Goal: Information Seeking & Learning: Learn about a topic

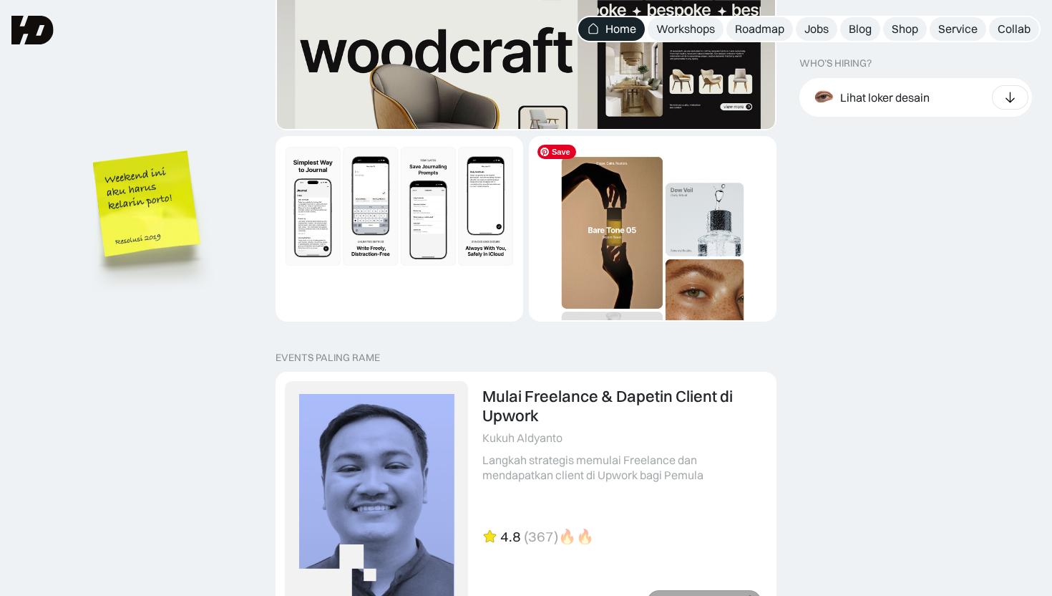
scroll to position [2719, 0]
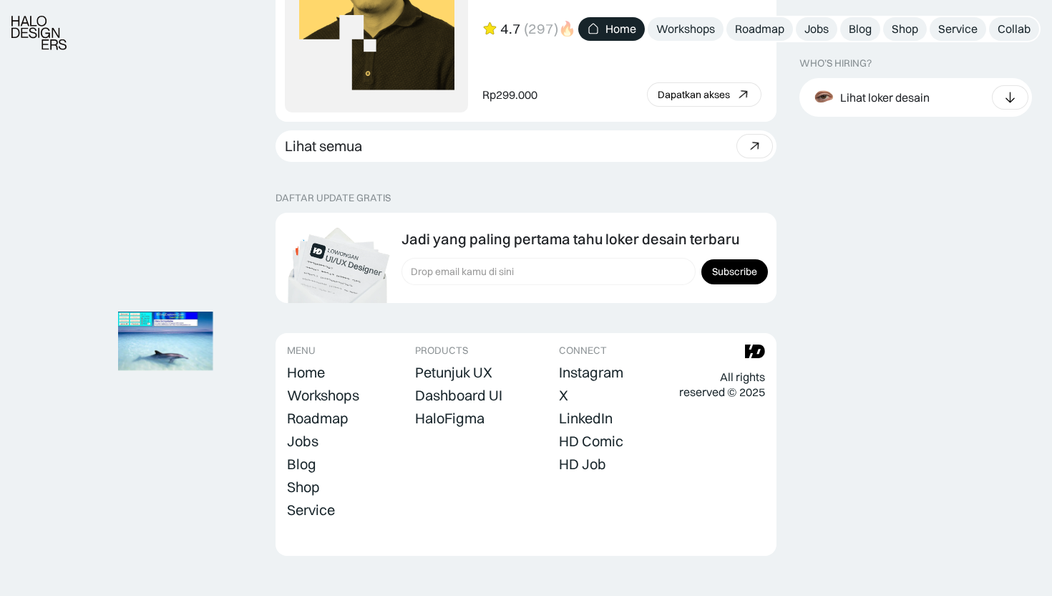
scroll to position [4043, 0]
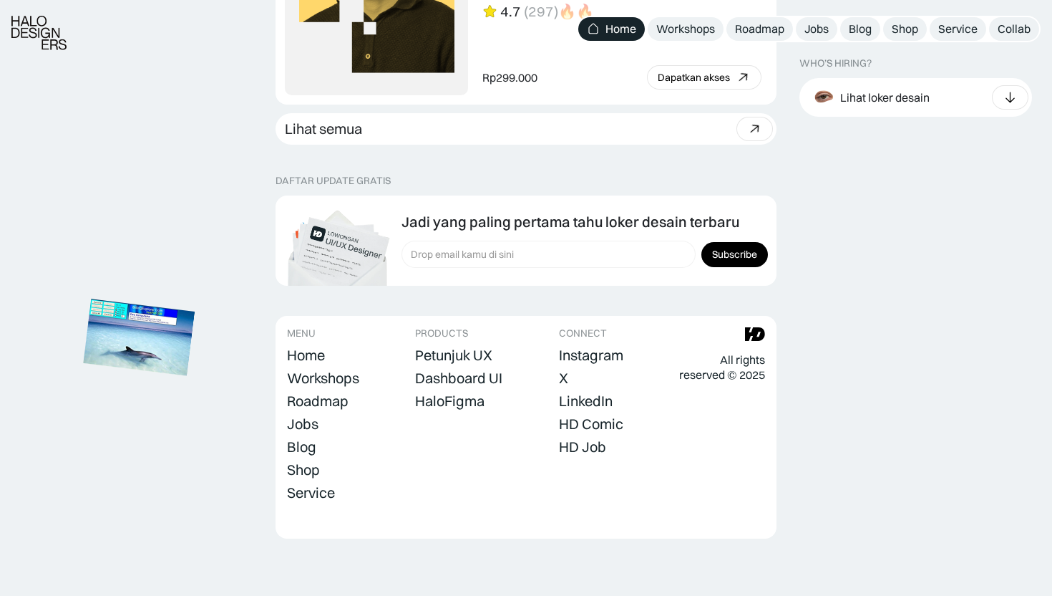
click at [128, 364] on img at bounding box center [139, 337] width 112 height 77
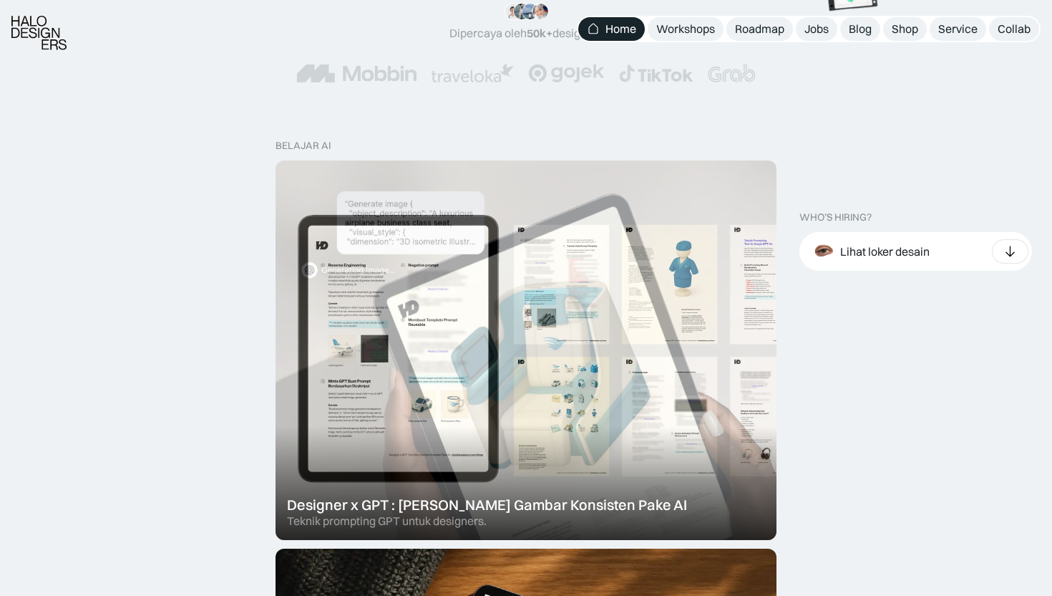
scroll to position [334, 0]
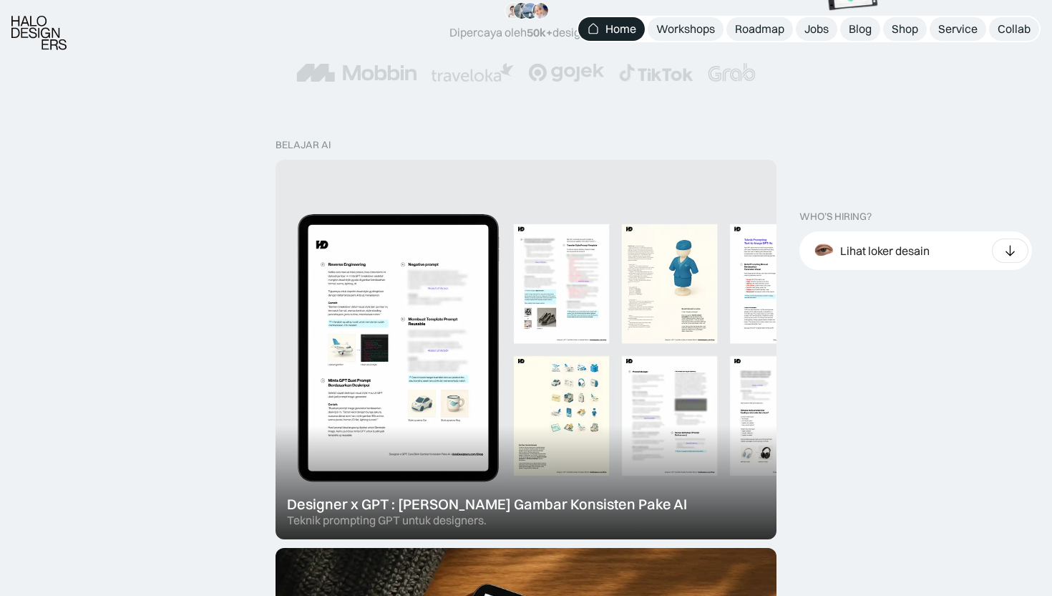
click at [601, 279] on div at bounding box center [526, 349] width 501 height 379
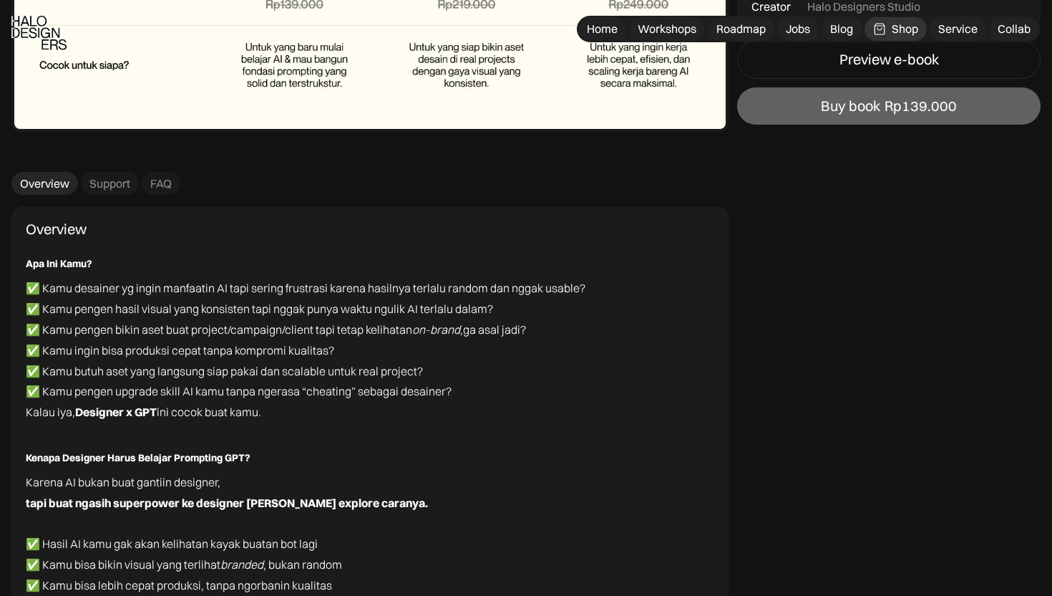
scroll to position [6016, 0]
click at [103, 188] on div "Support" at bounding box center [109, 182] width 41 height 15
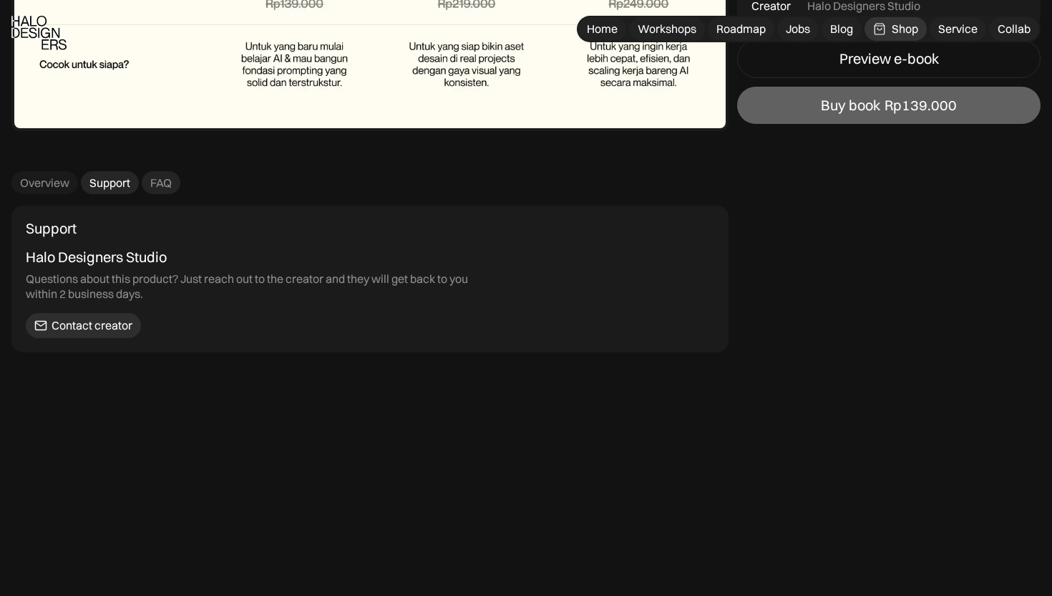
click at [166, 179] on div "FAQ" at bounding box center [160, 182] width 21 height 15
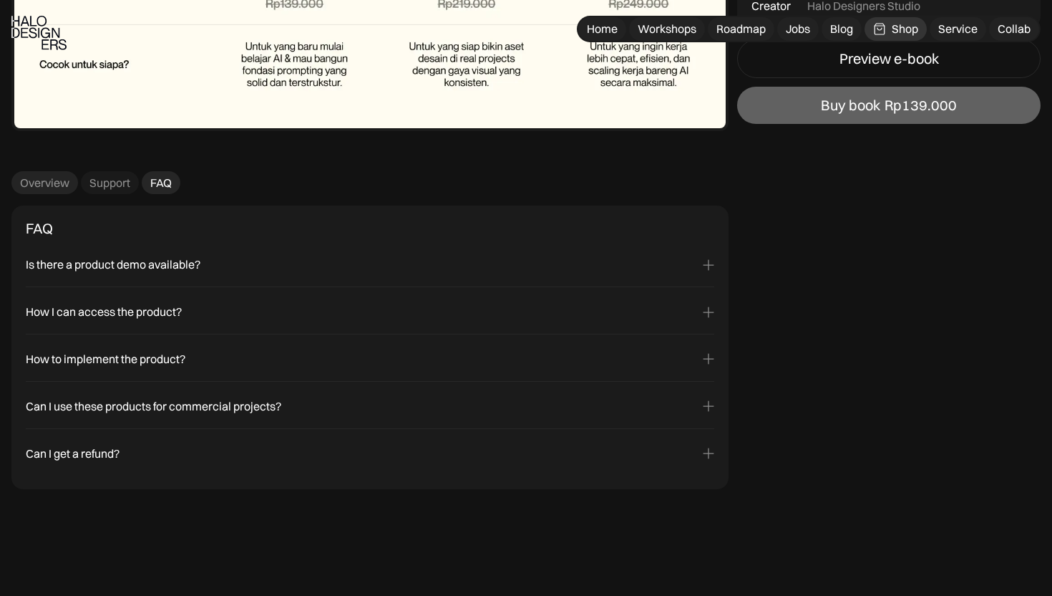
click at [62, 188] on div "Overview" at bounding box center [44, 182] width 49 height 15
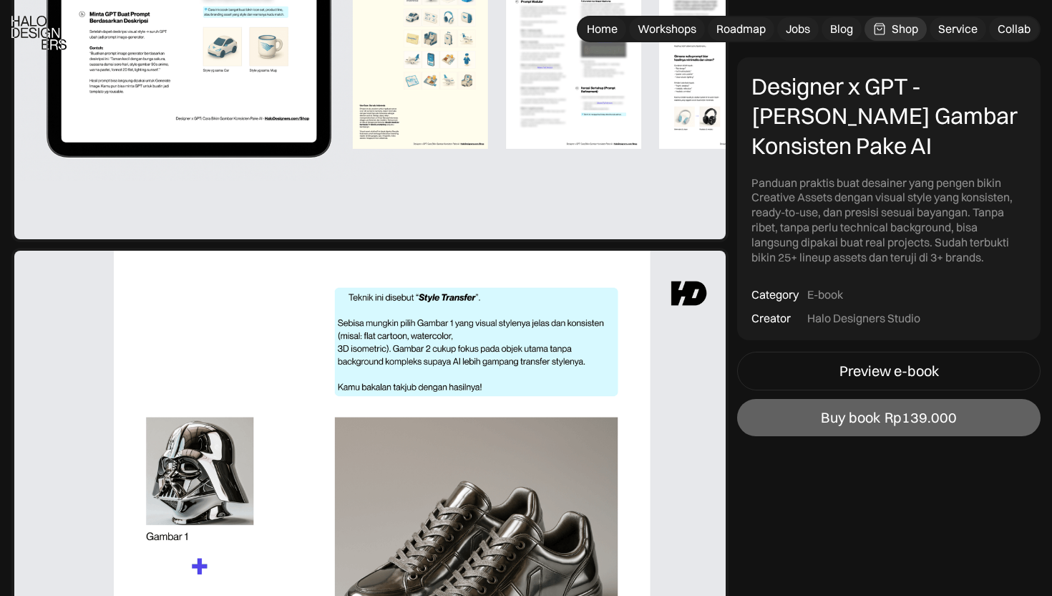
scroll to position [1017, 0]
